Goal: Task Accomplishment & Management: Use online tool/utility

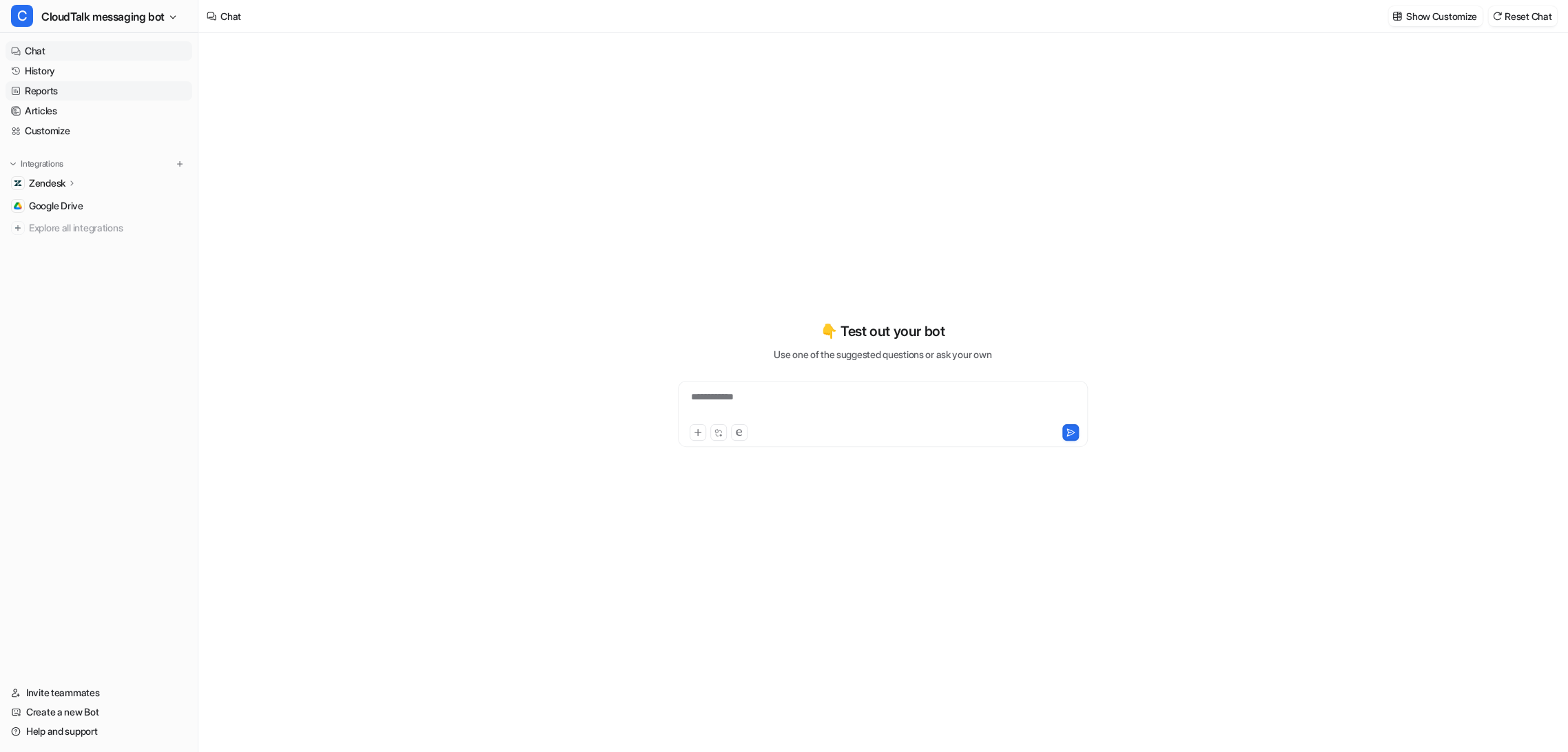
type textarea "**********"
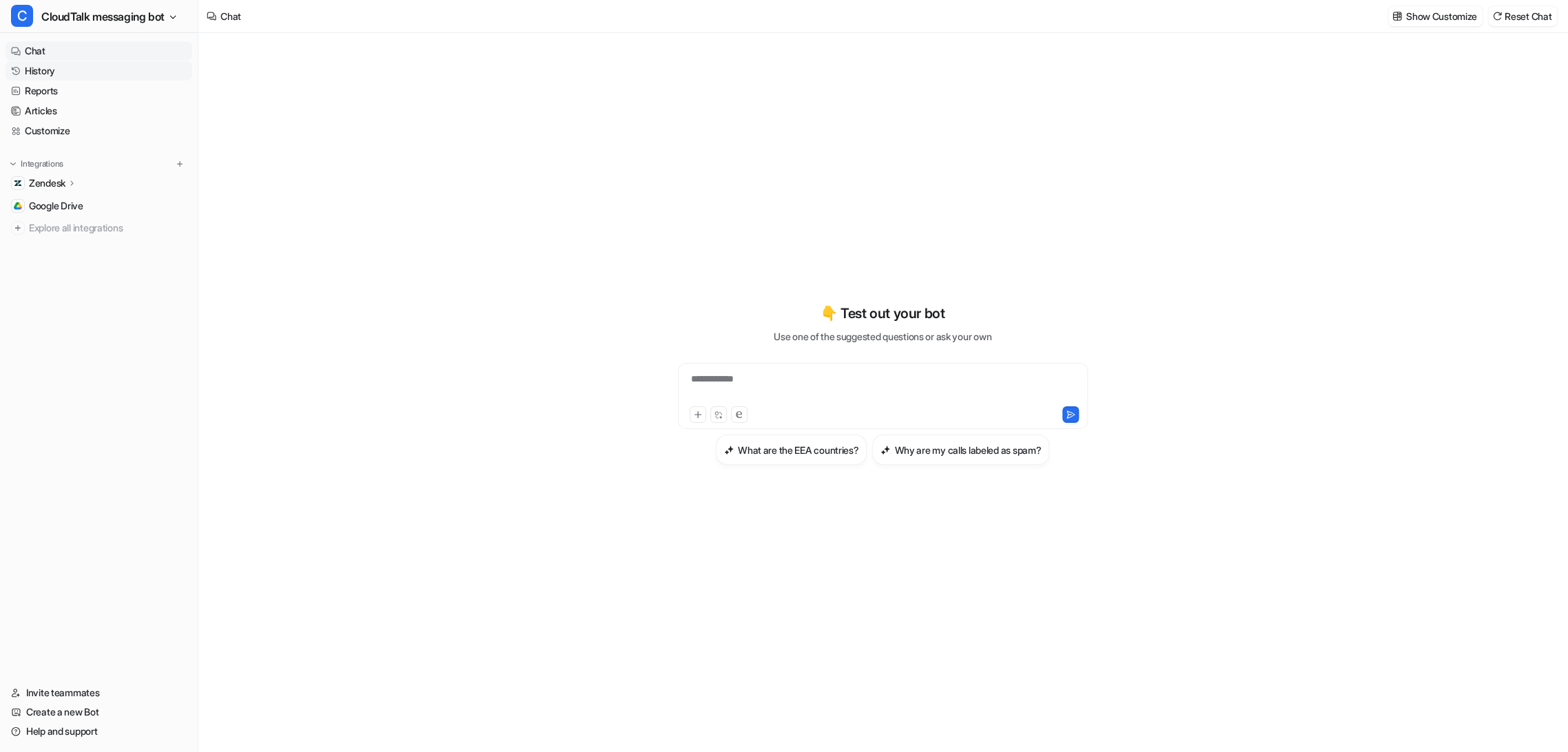
click at [53, 70] on link "History" at bounding box center [99, 71] width 186 height 20
click at [46, 71] on link "History" at bounding box center [99, 71] width 186 height 20
